Goal: Entertainment & Leisure: Browse casually

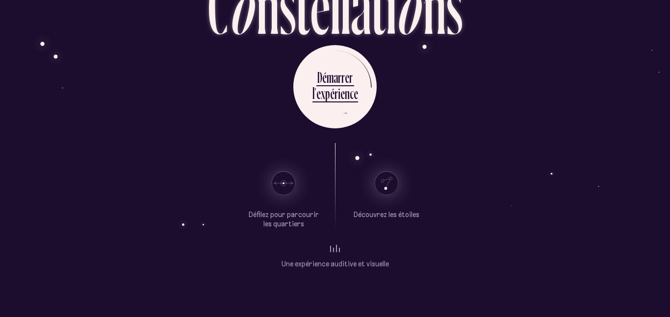
scroll to position [57, 0]
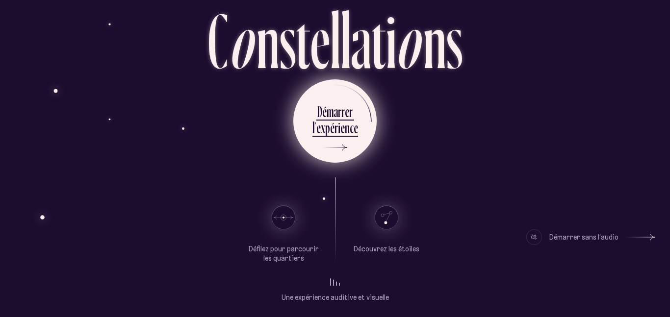
click at [338, 130] on div "i" at bounding box center [339, 127] width 2 height 19
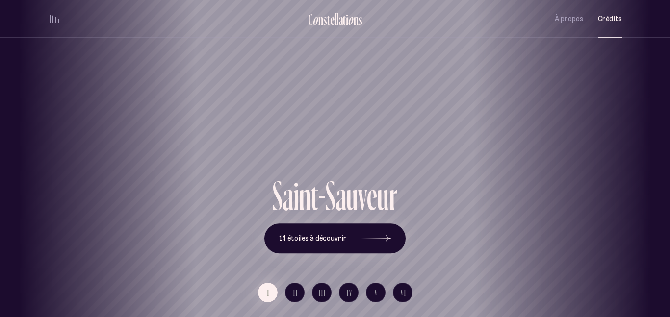
click at [616, 17] on span "Crédits" at bounding box center [610, 19] width 24 height 8
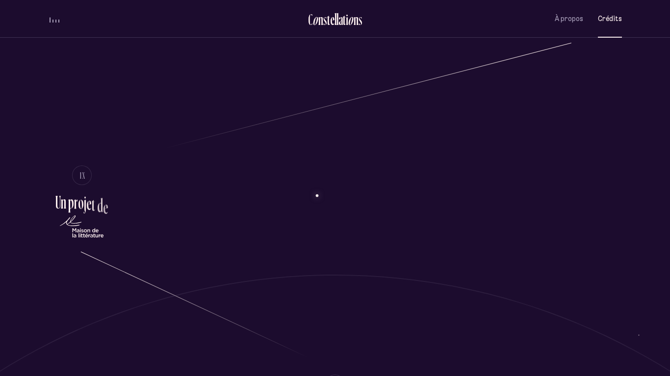
scroll to position [1175, 0]
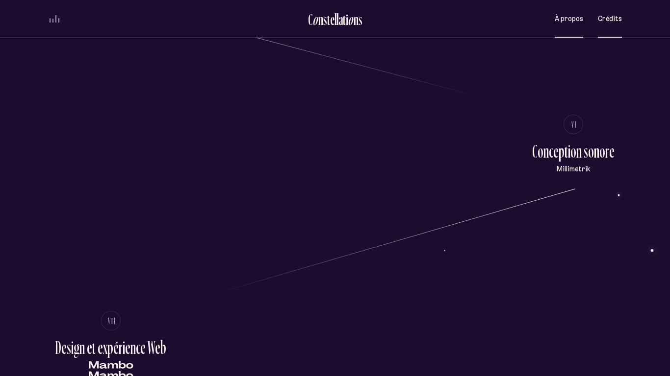
click at [561, 17] on span "À propos" at bounding box center [568, 19] width 28 height 8
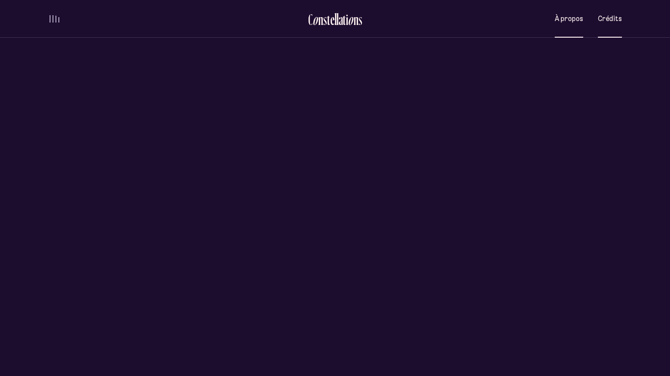
scroll to position [0, 0]
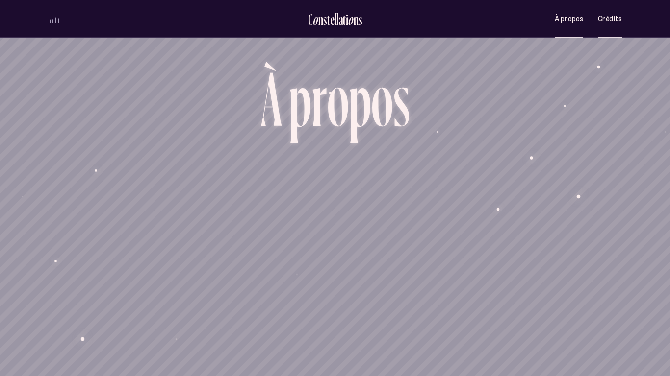
click at [599, 18] on span "Crédits" at bounding box center [610, 19] width 24 height 8
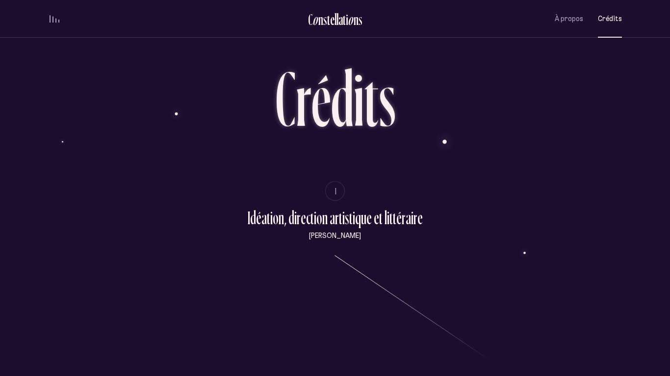
click at [54, 18] on div "volume audio" at bounding box center [55, 18] width 10 height 7
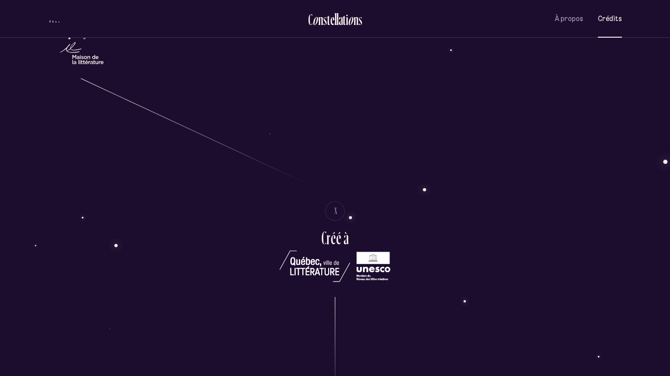
scroll to position [1906, 0]
drag, startPoint x: 238, startPoint y: 226, endPoint x: 302, endPoint y: 234, distance: 65.3
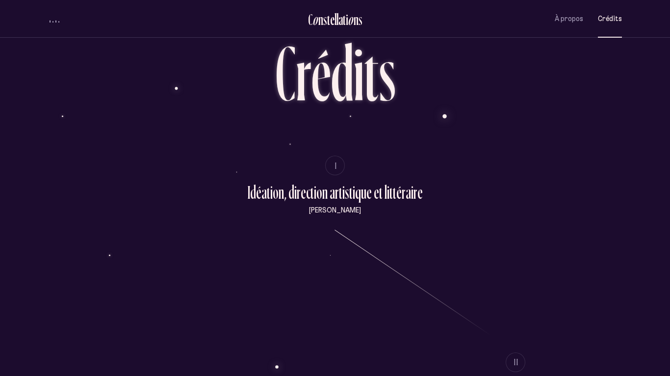
scroll to position [0, 0]
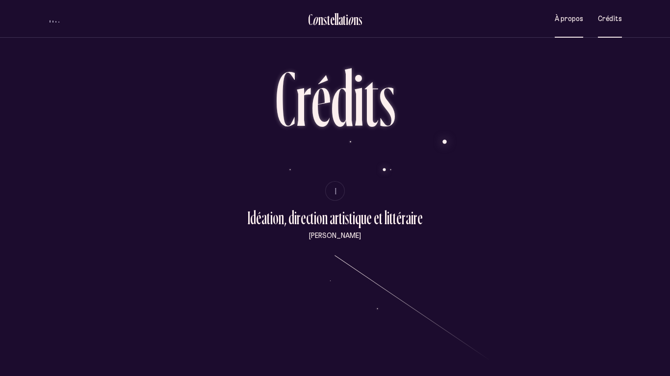
click at [578, 18] on span "À propos" at bounding box center [568, 19] width 28 height 8
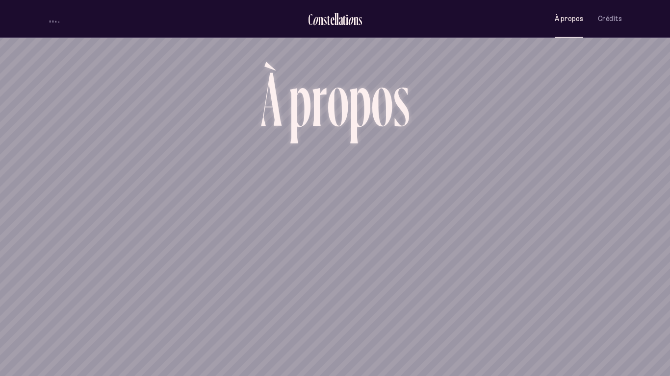
click at [50, 21] on span "volume audio" at bounding box center [50, 21] width 1 height 2
click at [51, 16] on div "volume audio" at bounding box center [55, 18] width 10 height 7
click at [604, 15] on span "Crédits" at bounding box center [610, 19] width 24 height 8
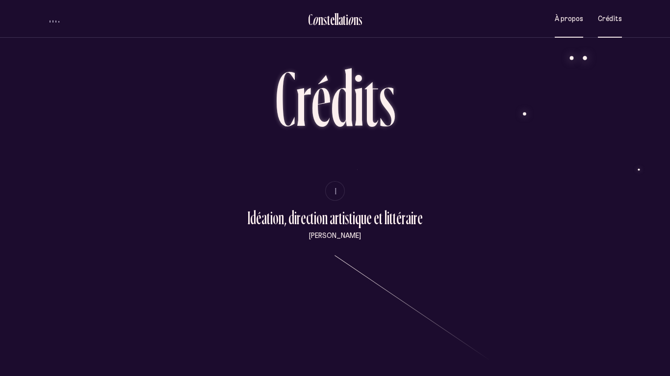
click at [571, 20] on span "À propos" at bounding box center [568, 19] width 28 height 8
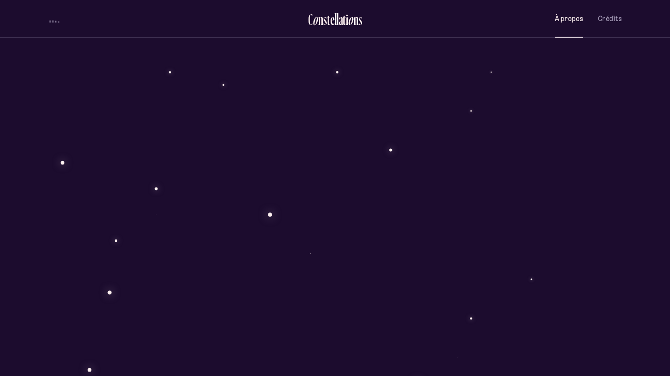
scroll to position [375, 0]
click at [304, 125] on div "À p r o p o s C o n s t e l l a t i o n s Œuvre littéraire hypermédiatique, Con…" at bounding box center [335, 273] width 670 height 1297
click at [59, 16] on button "volume audio" at bounding box center [54, 19] width 13 height 10
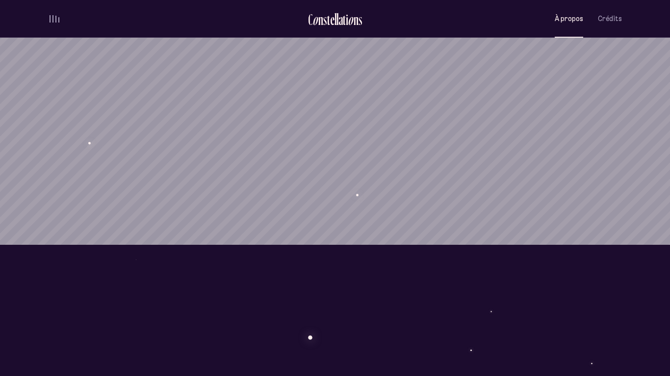
scroll to position [0, 0]
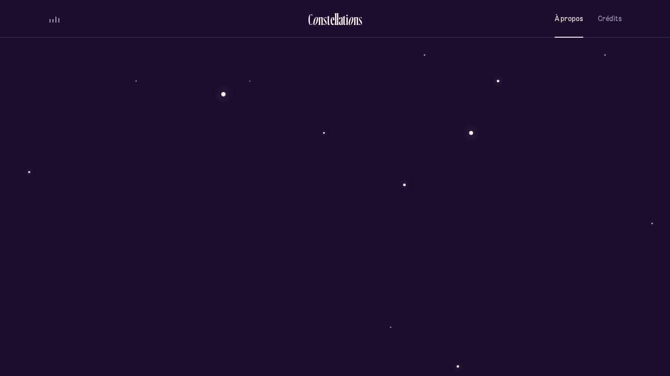
click at [181, 161] on div "Oeuvre littéraire hypermédiatique C o n s t e l l a t i o n s D é m a r r e r l…" at bounding box center [335, 277] width 574 height 376
click at [181, 161] on div "Oeuvre littéraire hypermédiatique C o n s t e l l a t i o n s D é m a r r e r l…" at bounding box center [335, 303] width 574 height 376
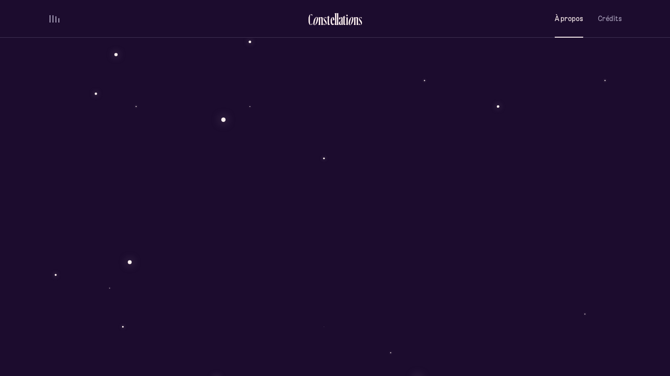
click at [181, 161] on div "Oeuvre littéraire hypermédiatique C o n s t e l l a t i o n s D é m a r r e r l…" at bounding box center [335, 303] width 574 height 376
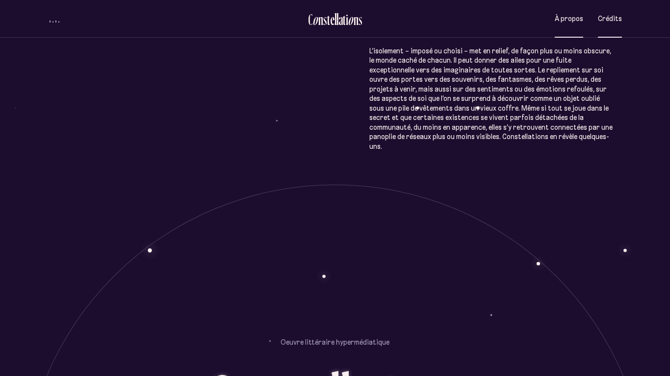
scroll to position [664, 0]
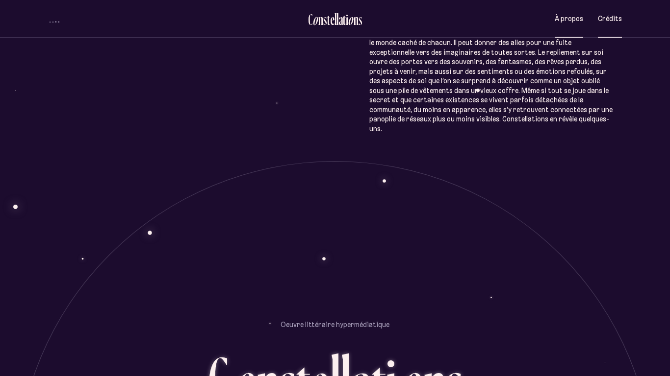
click at [603, 16] on span "Crédits" at bounding box center [610, 19] width 24 height 8
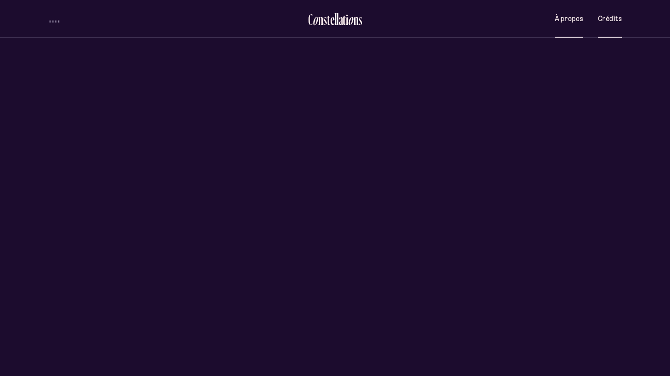
scroll to position [0, 0]
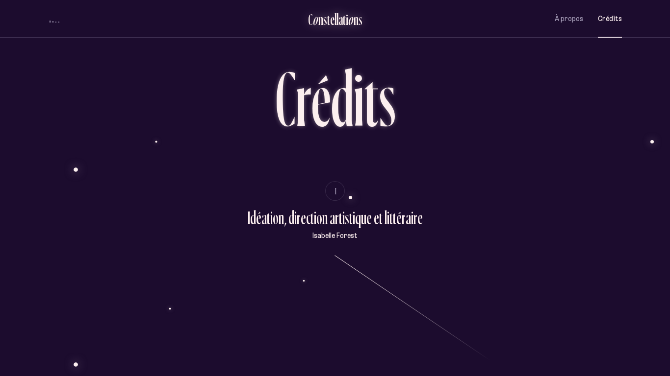
click at [325, 19] on div "s" at bounding box center [325, 19] width 4 height 16
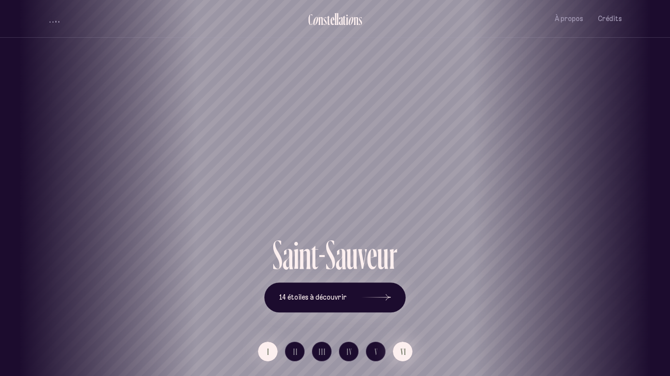
click at [399, 354] on button "VI" at bounding box center [403, 352] width 20 height 20
click at [371, 346] on button "V" at bounding box center [376, 352] width 20 height 20
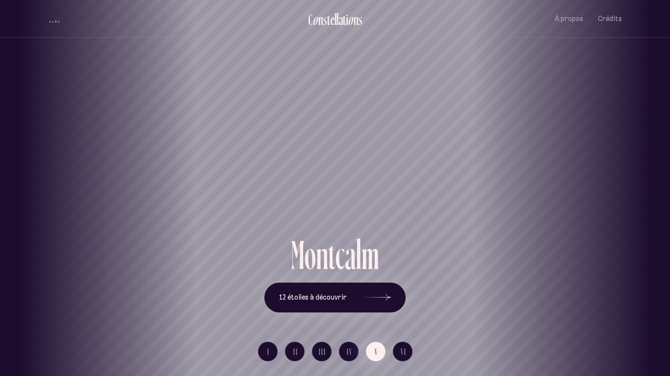
drag, startPoint x: 277, startPoint y: 192, endPoint x: 397, endPoint y: 187, distance: 120.2
click at [397, 187] on h1 "Montcalm" at bounding box center [455, 199] width 626 height 41
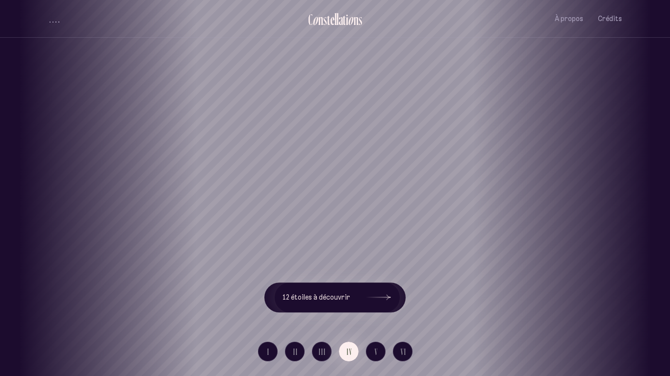
click at [397, 187] on div "[GEOGRAPHIC_DATA] [GEOGRAPHIC_DATA] [GEOGRAPHIC_DATA][PERSON_NAME][GEOGRAPHIC_D…" at bounding box center [335, 188] width 670 height 376
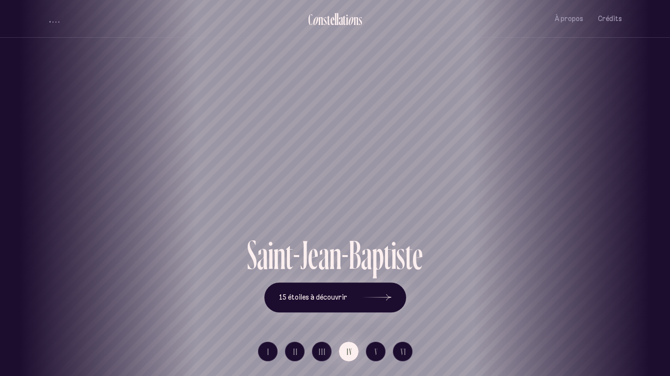
drag, startPoint x: 278, startPoint y: 166, endPoint x: 498, endPoint y: 122, distance: 224.5
click at [498, 122] on div "Saint-Jean-[PERSON_NAME]" at bounding box center [335, 117] width 670 height 235
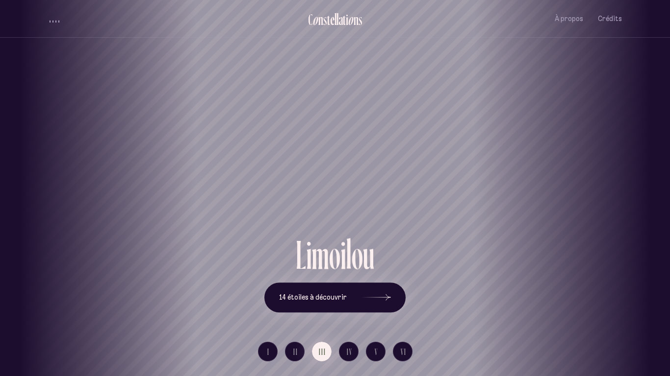
drag, startPoint x: 294, startPoint y: 178, endPoint x: 436, endPoint y: 163, distance: 143.0
click at [436, 163] on div "Limoilou" at bounding box center [346, 117] width 670 height 235
click at [606, 18] on span "Crédits" at bounding box center [610, 19] width 24 height 8
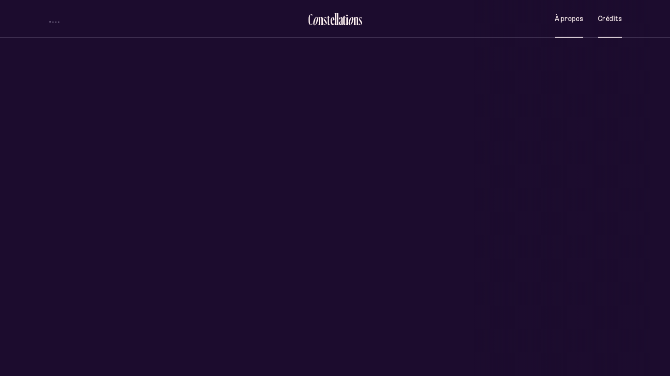
click at [564, 16] on span "À propos" at bounding box center [568, 19] width 28 height 8
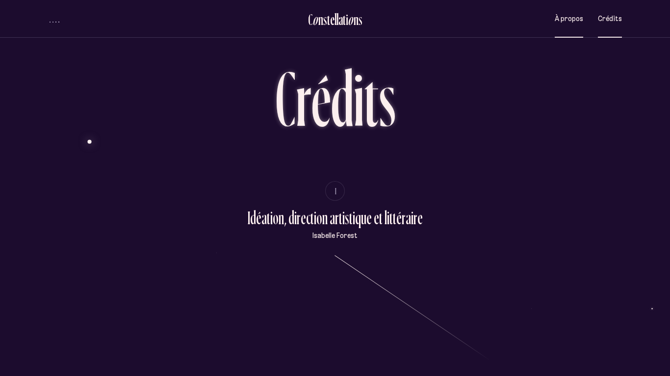
click at [572, 13] on button "À propos" at bounding box center [568, 18] width 28 height 23
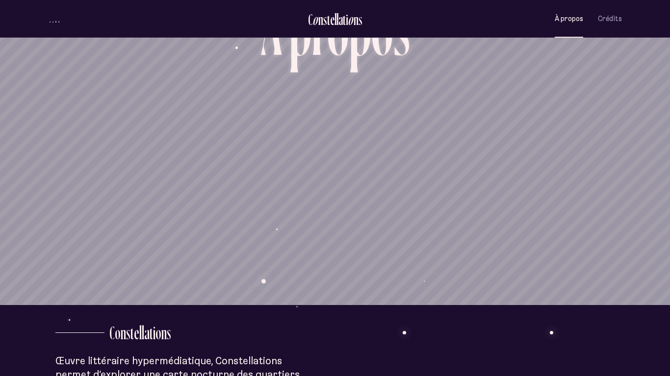
scroll to position [907, 0]
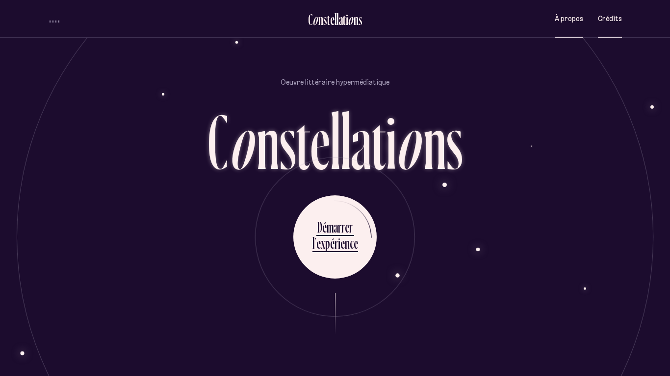
click at [602, 15] on span "Crédits" at bounding box center [610, 19] width 24 height 8
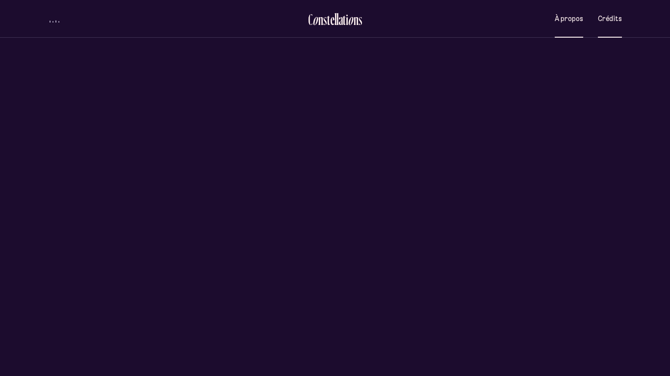
click at [456, 193] on div "D é m a r r e r l ’ e x p é r i e n c e" at bounding box center [335, 214] width 242 height 79
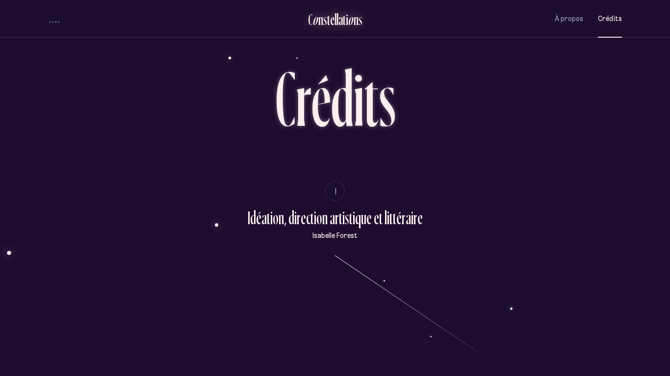
click at [337, 15] on div "l" at bounding box center [337, 19] width 2 height 16
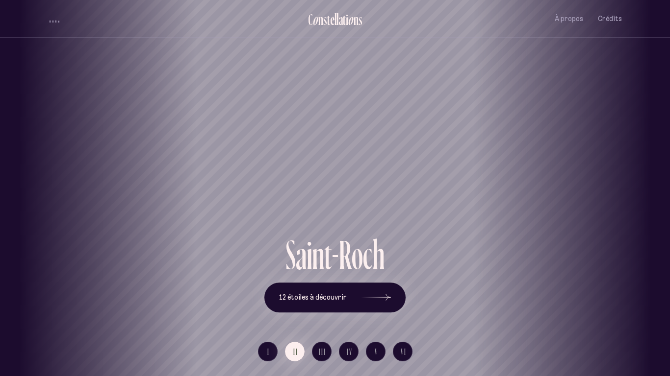
click at [262, 351] on div "[GEOGRAPHIC_DATA] [GEOGRAPHIC_DATA] [GEOGRAPHIC_DATA][PERSON_NAME][GEOGRAPHIC_D…" at bounding box center [335, 188] width 670 height 376
click at [400, 352] on button "VI" at bounding box center [403, 352] width 20 height 20
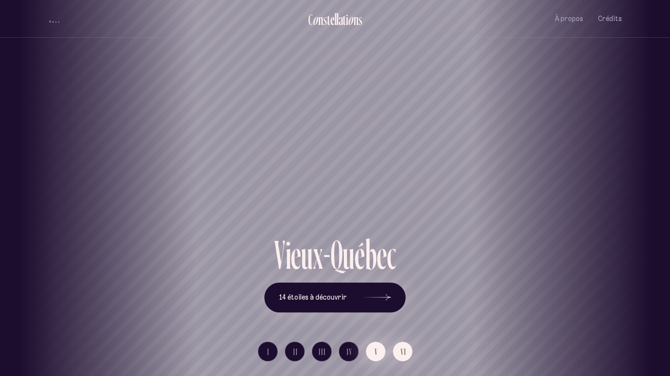
click at [373, 350] on button "V" at bounding box center [376, 352] width 20 height 20
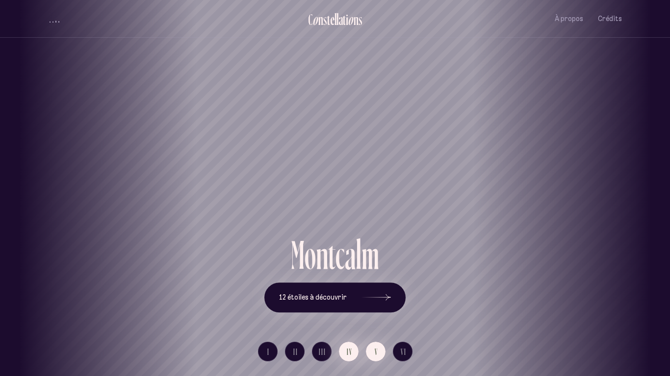
click at [352, 360] on button "IV" at bounding box center [349, 352] width 20 height 20
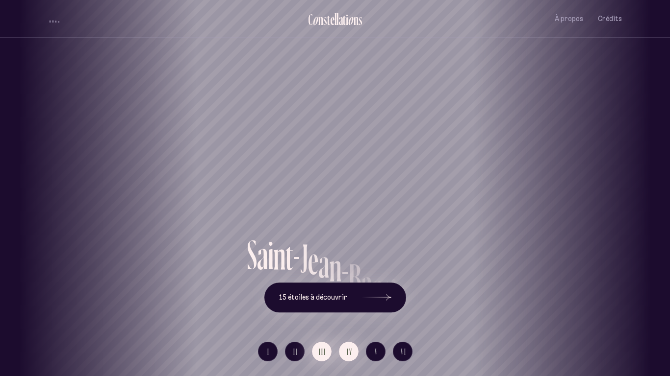
click at [321, 354] on span "III" at bounding box center [322, 352] width 7 height 8
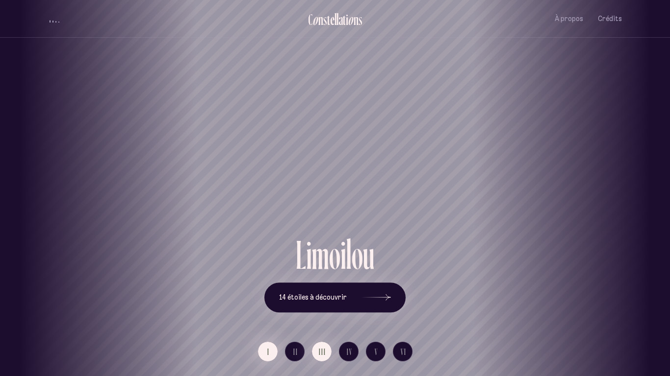
click at [269, 354] on span "I" at bounding box center [268, 352] width 2 height 8
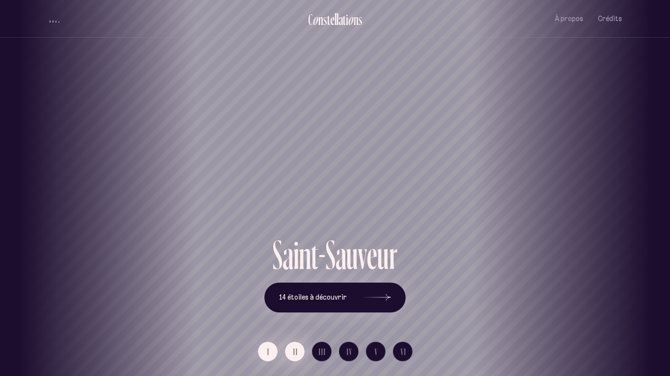
click at [288, 360] on button "II" at bounding box center [295, 352] width 20 height 20
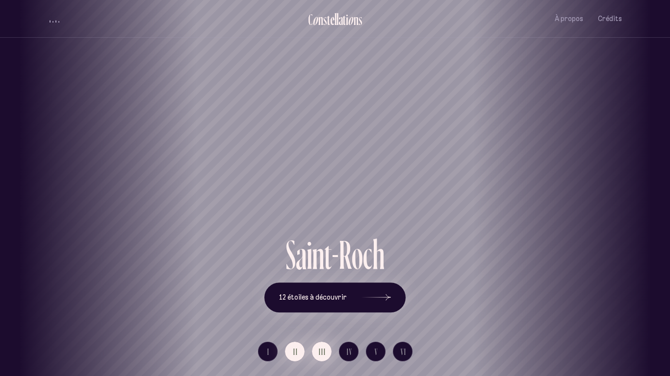
click at [325, 352] on span "III" at bounding box center [322, 352] width 7 height 8
click at [343, 349] on button "IV" at bounding box center [349, 352] width 20 height 20
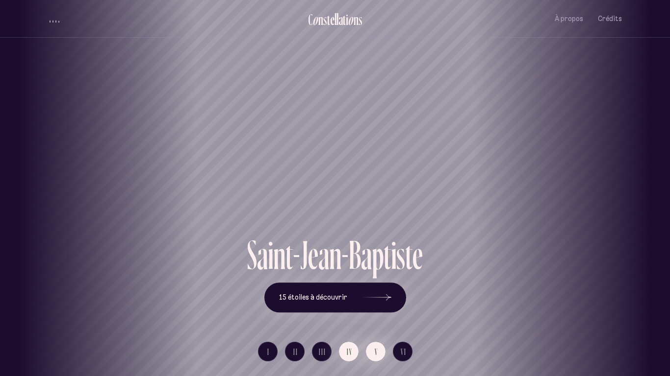
click at [369, 350] on button "V" at bounding box center [376, 352] width 20 height 20
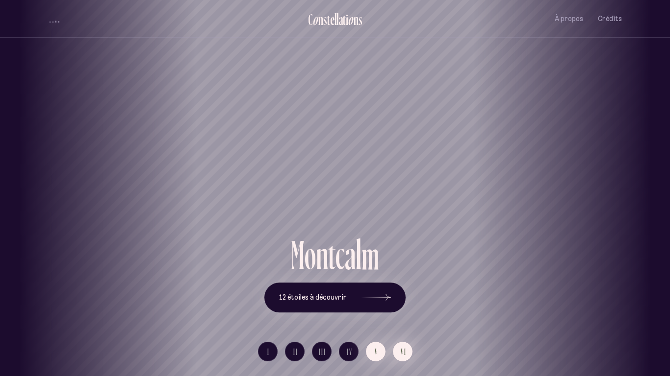
click at [402, 351] on span "VI" at bounding box center [404, 352] width 6 height 8
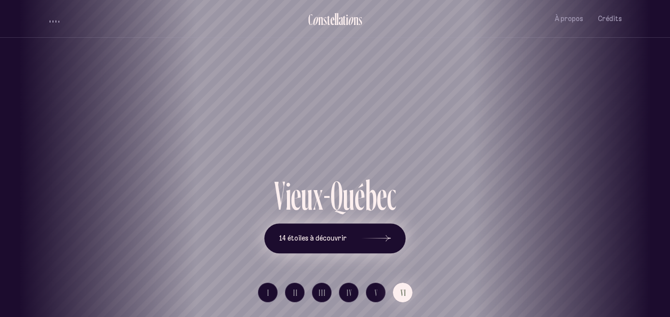
click at [300, 231] on button "14 étoiles à découvrir" at bounding box center [334, 239] width 141 height 30
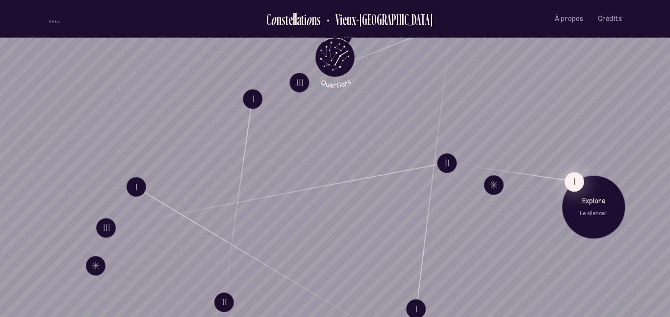
click at [569, 179] on button "I" at bounding box center [574, 182] width 20 height 20
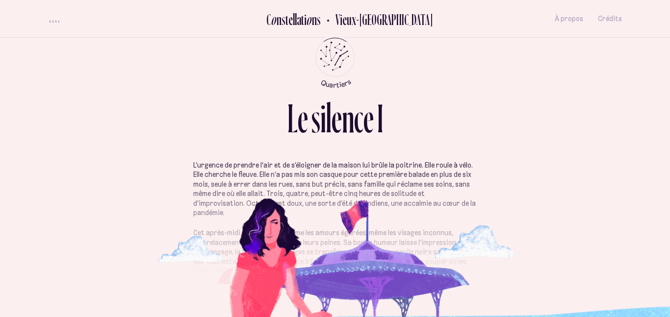
click at [544, 178] on div "L’urgence de prendre l’air et de s’éloigner de la maison lui brûle la poitrine.…" at bounding box center [335, 216] width 574 height 171
click at [408, 116] on div "L e s i l e n c e I L’urgence de prendre l’air et de s’éloigner de la maison lu…" at bounding box center [335, 158] width 588 height 317
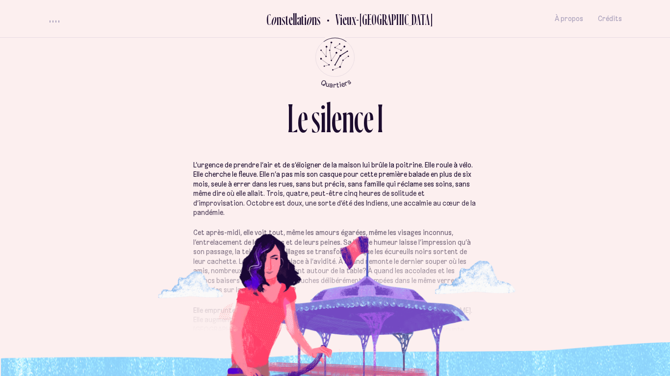
click at [276, 25] on div "o" at bounding box center [274, 19] width 6 height 16
